Goal: Task Accomplishment & Management: Complete application form

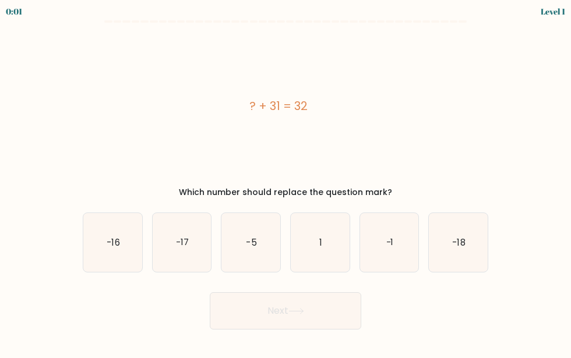
drag, startPoint x: 311, startPoint y: 102, endPoint x: 227, endPoint y: 102, distance: 84.4
click at [227, 102] on div "? + 31 = 32" at bounding box center [278, 105] width 391 height 17
click at [224, 102] on div "? + 31 = 32" at bounding box center [278, 105] width 391 height 17
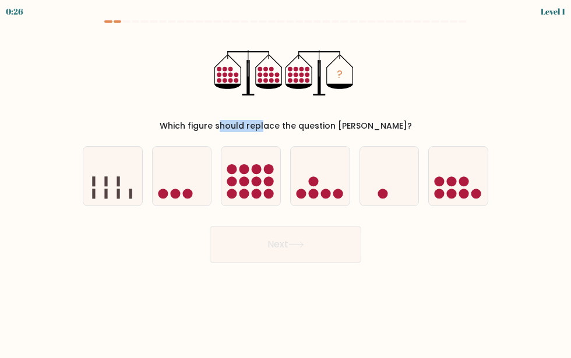
drag, startPoint x: 196, startPoint y: 128, endPoint x: 233, endPoint y: 129, distance: 37.3
click at [233, 129] on div "Which figure should replace the question [PERSON_NAME]?" at bounding box center [285, 126] width 391 height 12
click at [233, 129] on div "Which figure should replace the question mark?" at bounding box center [285, 126] width 391 height 12
click at [250, 168] on icon at bounding box center [250, 176] width 59 height 48
click at [285, 179] on input "c." at bounding box center [285, 180] width 1 height 3
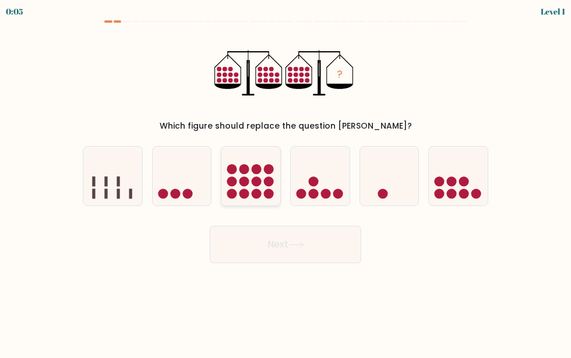
radio input "true"
click at [308, 182] on icon at bounding box center [320, 176] width 59 height 48
click at [286, 182] on input "d." at bounding box center [285, 180] width 1 height 3
radio input "true"
drag, startPoint x: 461, startPoint y: 178, endPoint x: 437, endPoint y: 190, distance: 26.8
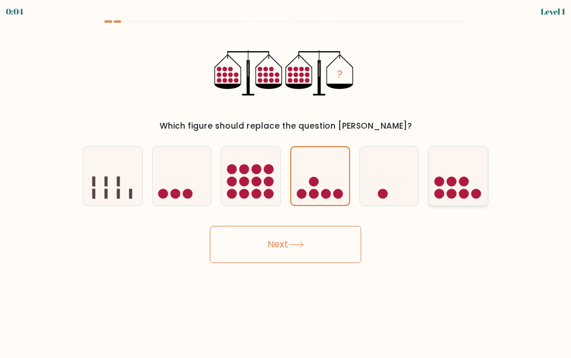
click at [459, 178] on icon at bounding box center [458, 176] width 59 height 48
click at [286, 179] on input "f." at bounding box center [285, 180] width 1 height 3
radio input "true"
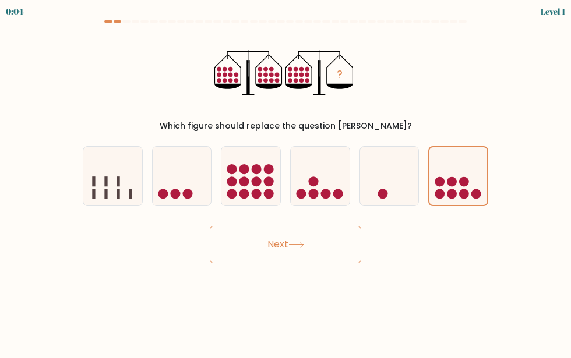
click at [306, 250] on button "Next" at bounding box center [285, 244] width 151 height 37
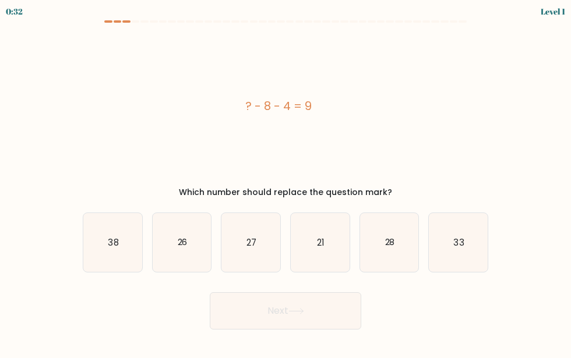
drag, startPoint x: 255, startPoint y: 102, endPoint x: 335, endPoint y: 101, distance: 80.4
click at [335, 101] on div "? - 8 - 4 = 9" at bounding box center [278, 105] width 391 height 17
